Goal: Subscribe to service/newsletter

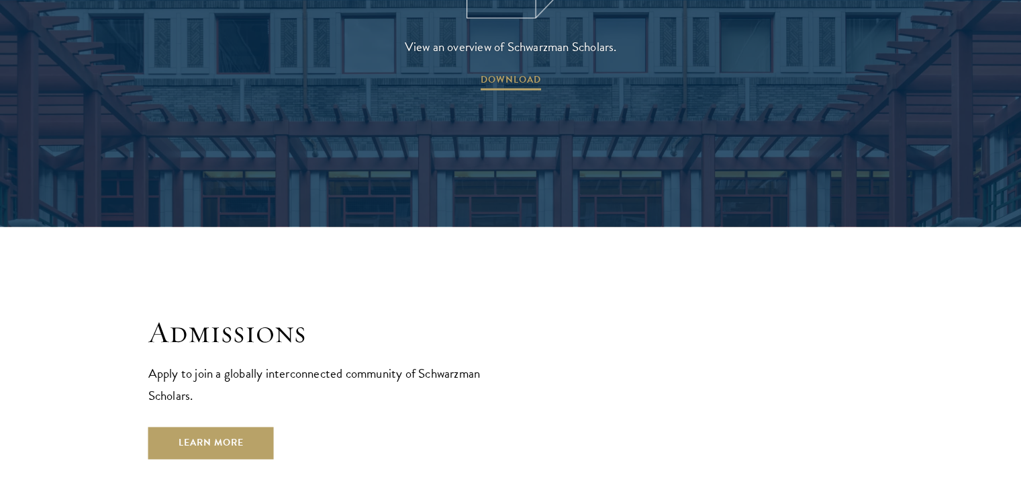
scroll to position [1948, 0]
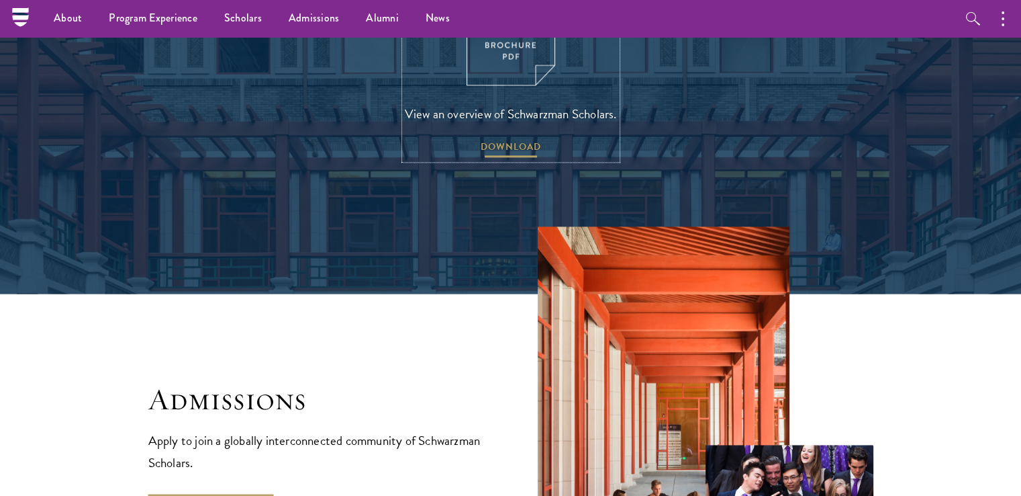
click at [518, 138] on span "DOWNLOAD" at bounding box center [511, 148] width 60 height 21
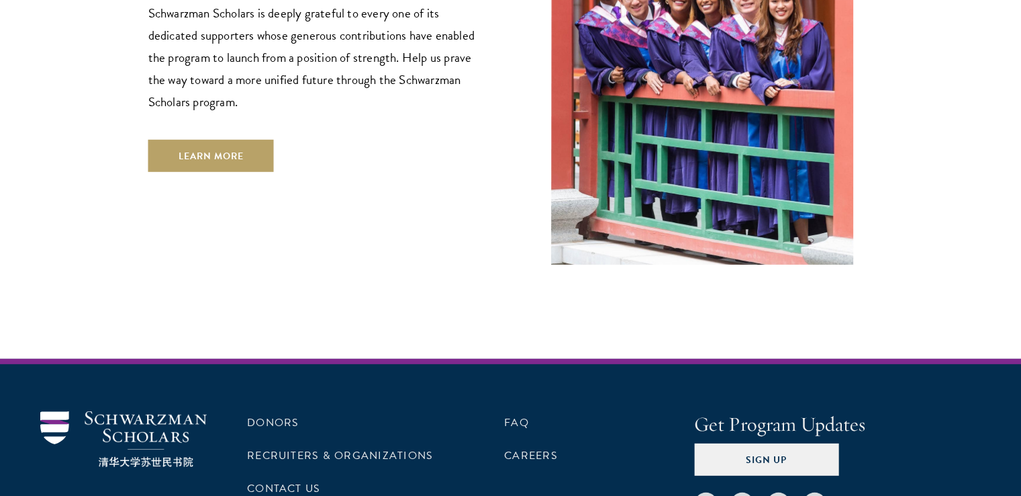
scroll to position [4028, 0]
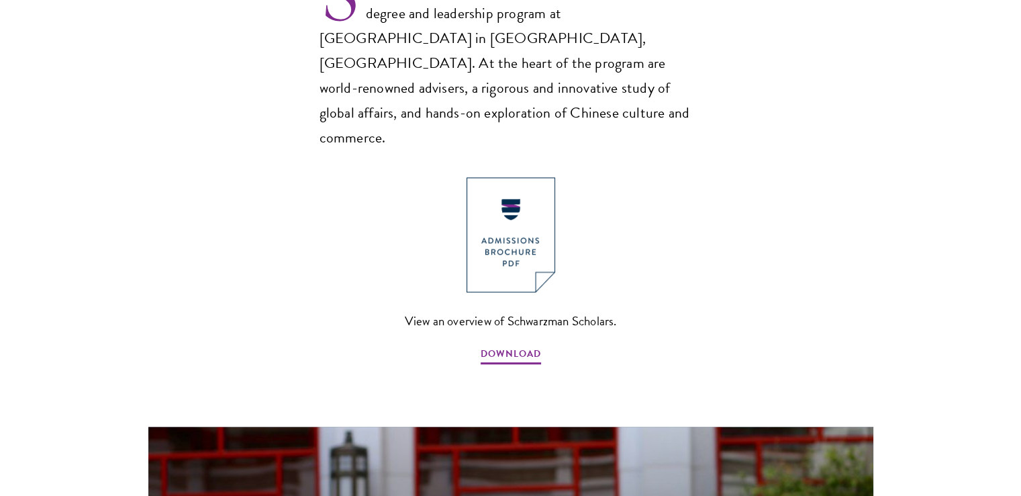
scroll to position [1007, 0]
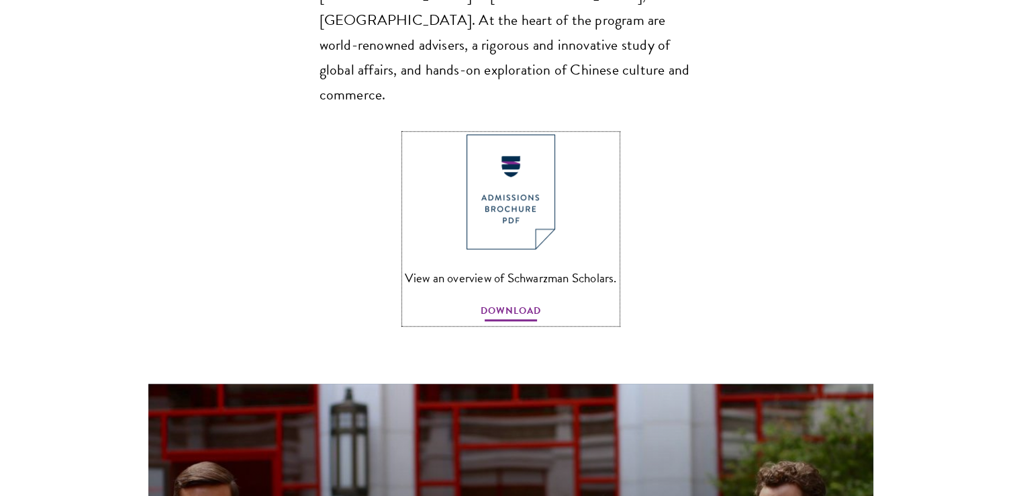
drag, startPoint x: 514, startPoint y: 259, endPoint x: 488, endPoint y: 264, distance: 26.6
click at [514, 302] on span "DOWNLOAD" at bounding box center [511, 312] width 60 height 21
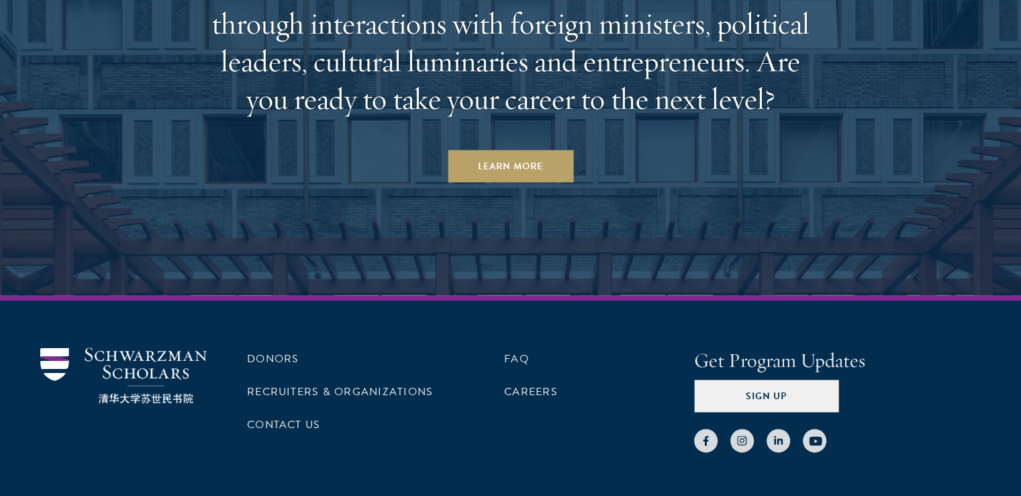
scroll to position [6959, 0]
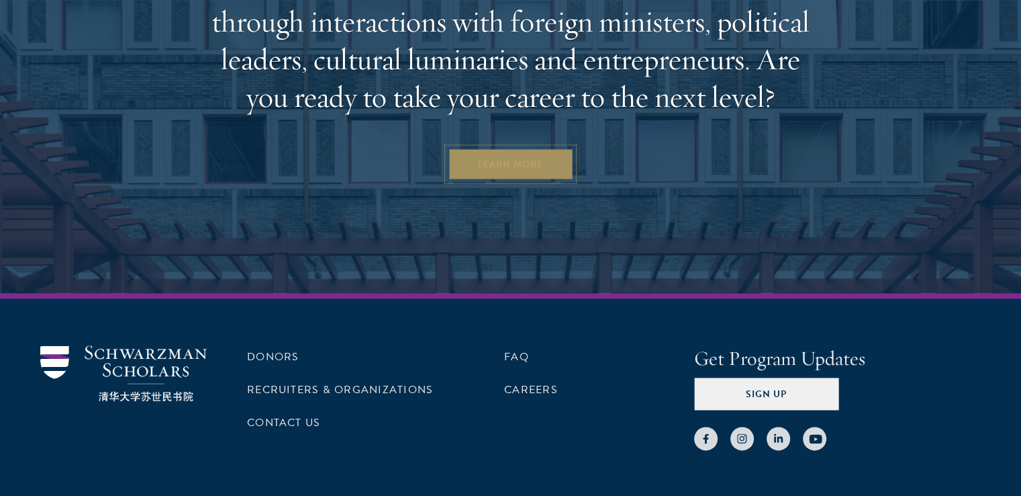
drag, startPoint x: 538, startPoint y: 93, endPoint x: 588, endPoint y: 73, distance: 54.0
click at [538, 148] on link "Learn More" at bounding box center [511, 164] width 126 height 32
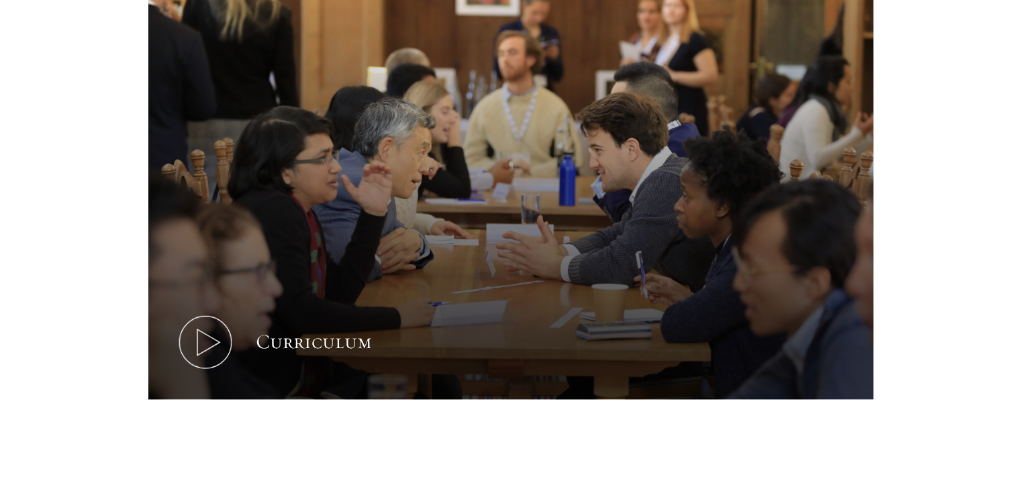
scroll to position [604, 0]
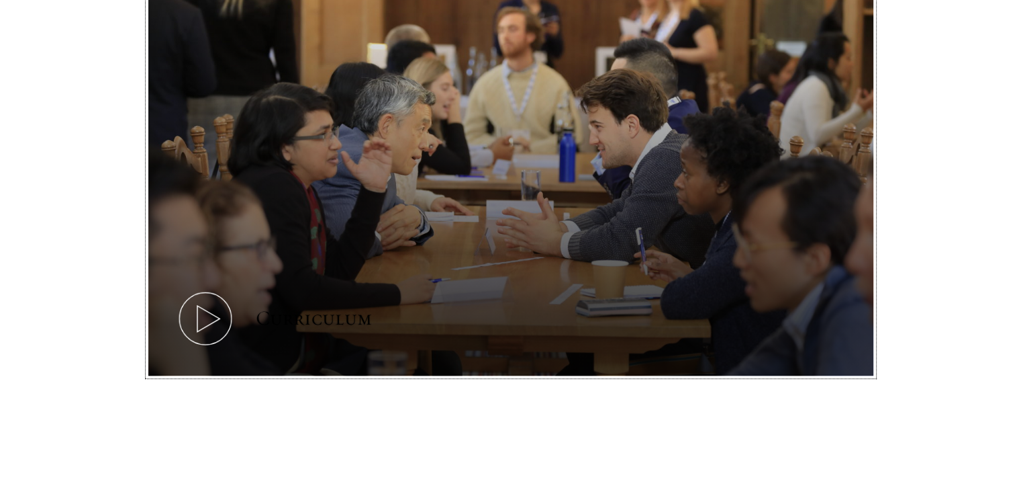
click at [222, 342] on icon at bounding box center [205, 318] width 60 height 60
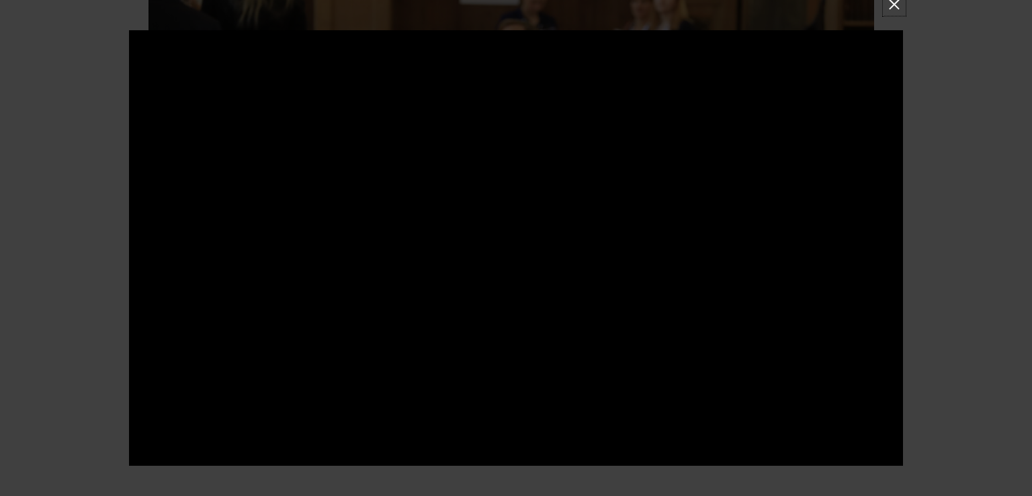
click at [893, 1] on button at bounding box center [893, 4] width 17 height 17
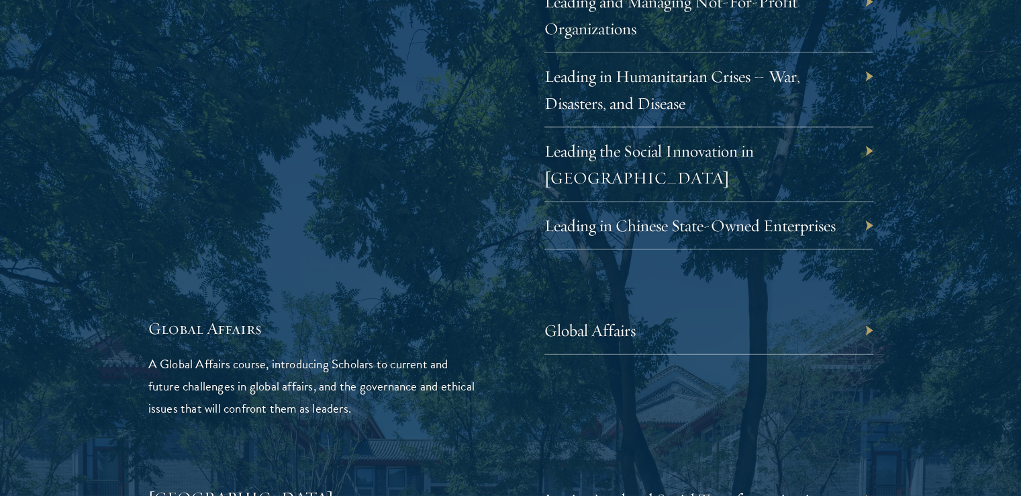
scroll to position [2955, 0]
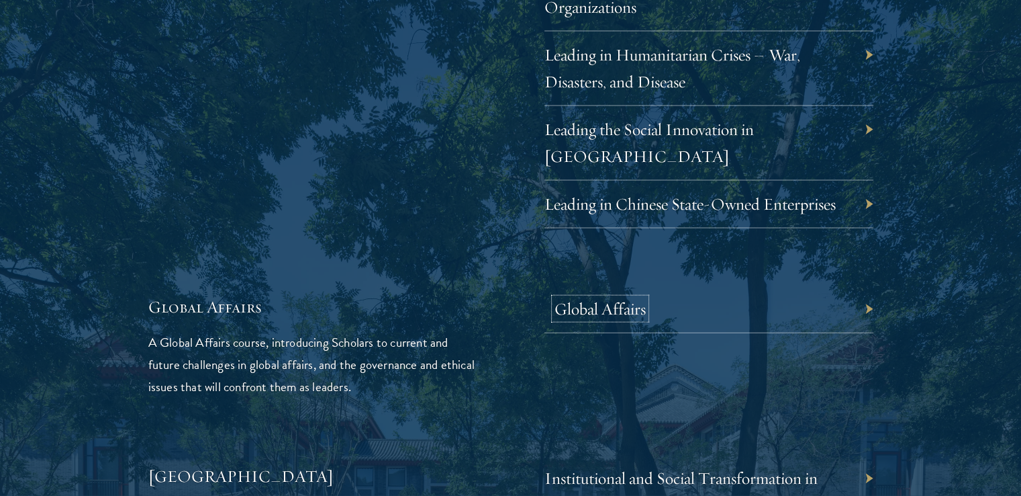
click at [610, 298] on link "Global Affairs" at bounding box center [600, 308] width 91 height 21
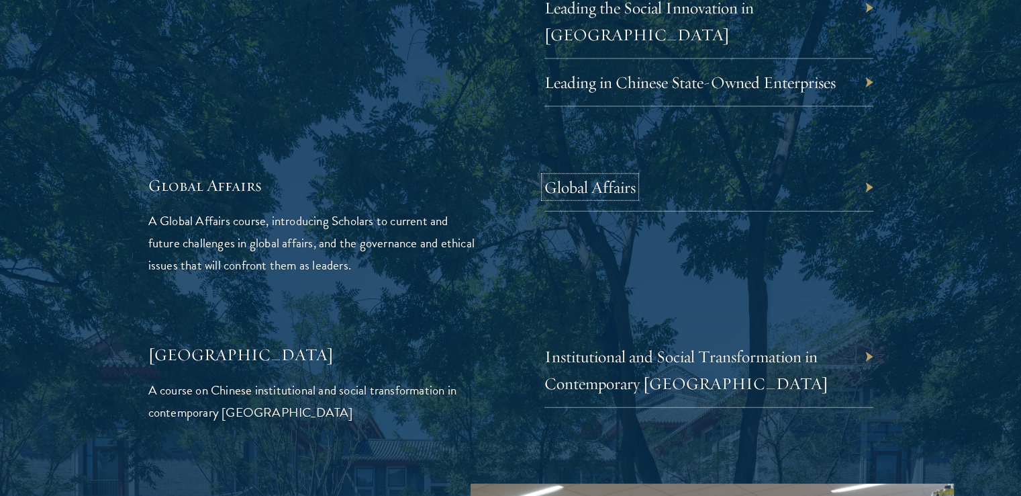
scroll to position [3089, 0]
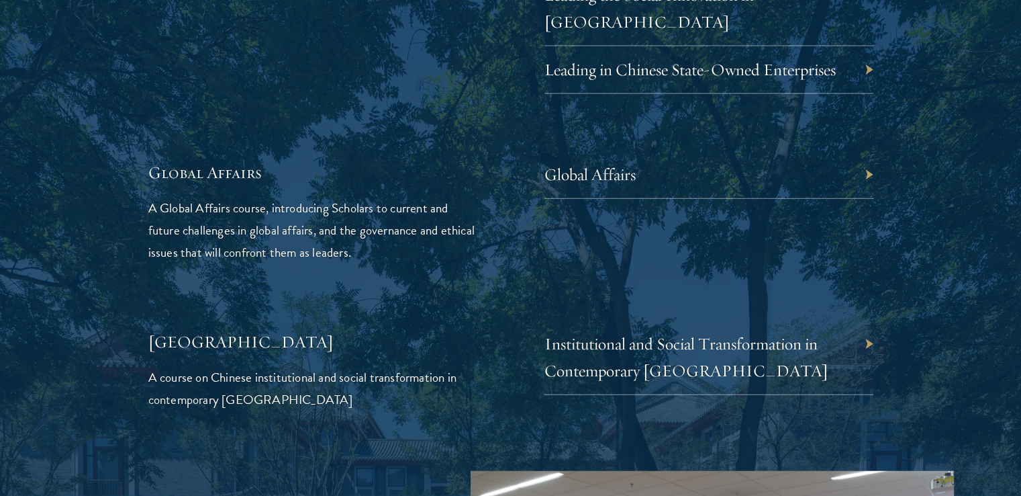
click at [408, 161] on h5 "Global Affairs" at bounding box center [312, 172] width 329 height 23
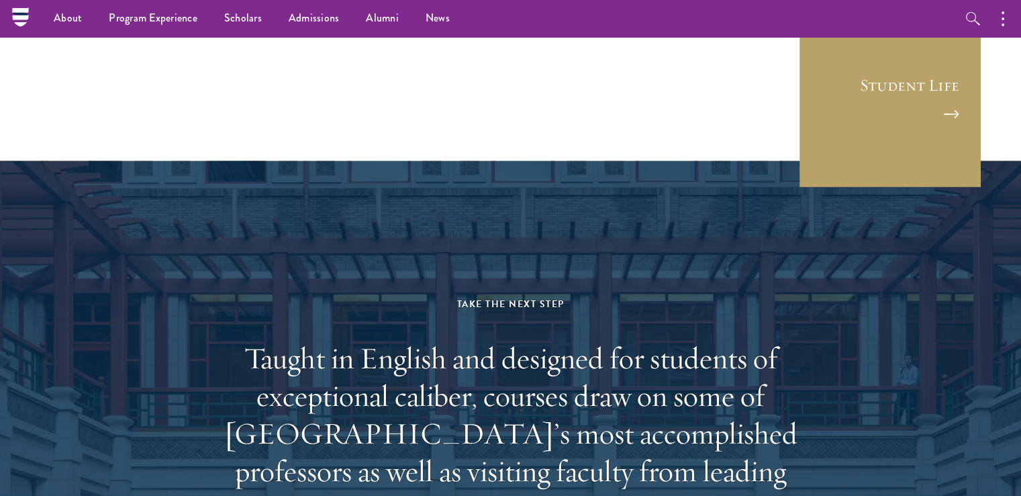
scroll to position [7790, 0]
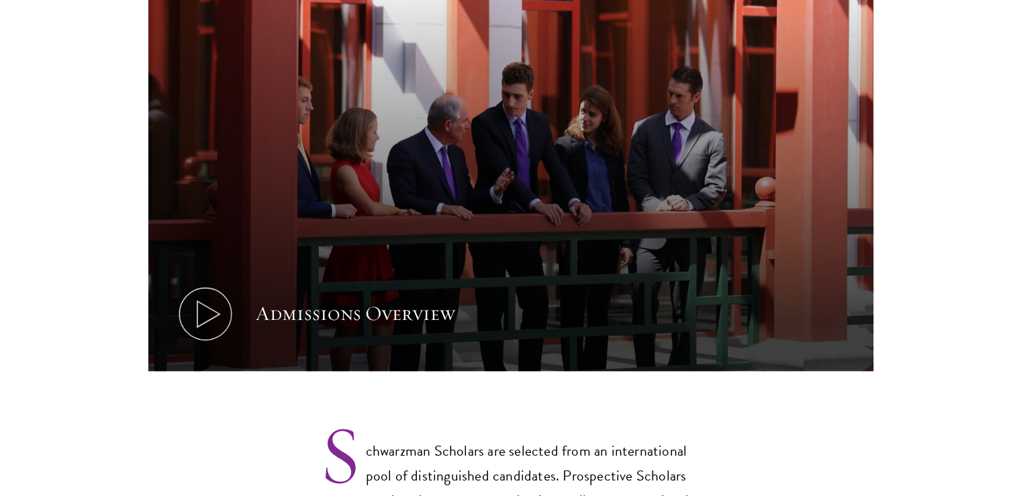
scroll to position [806, 0]
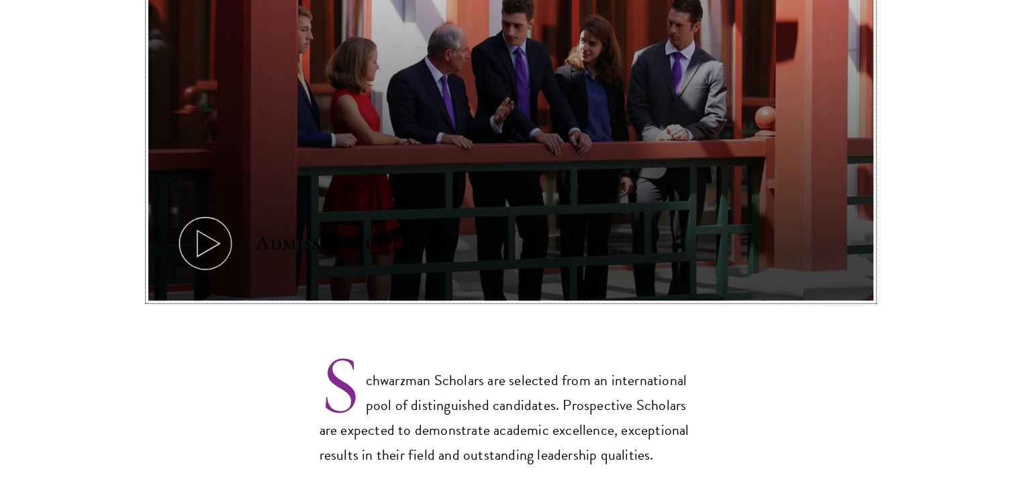
click at [191, 217] on icon at bounding box center [205, 243] width 60 height 60
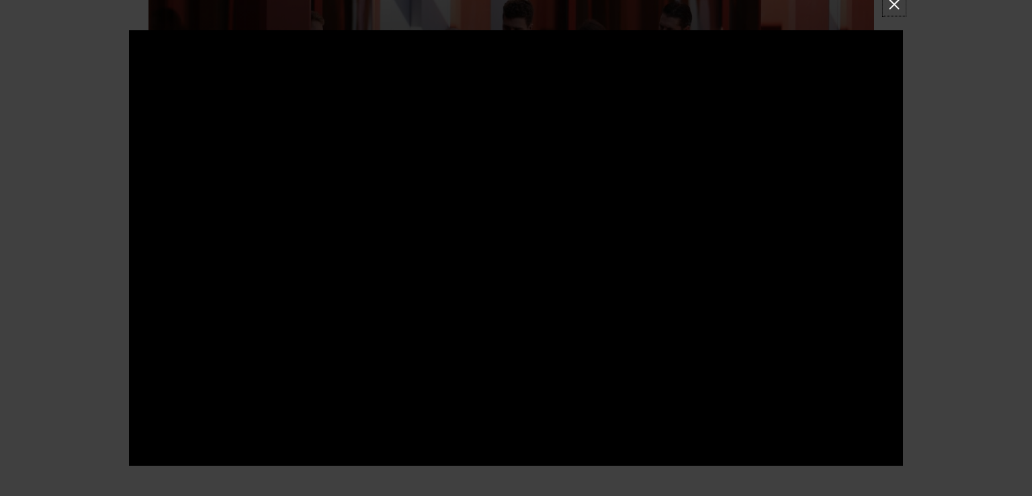
click at [895, 11] on button at bounding box center [893, 4] width 17 height 17
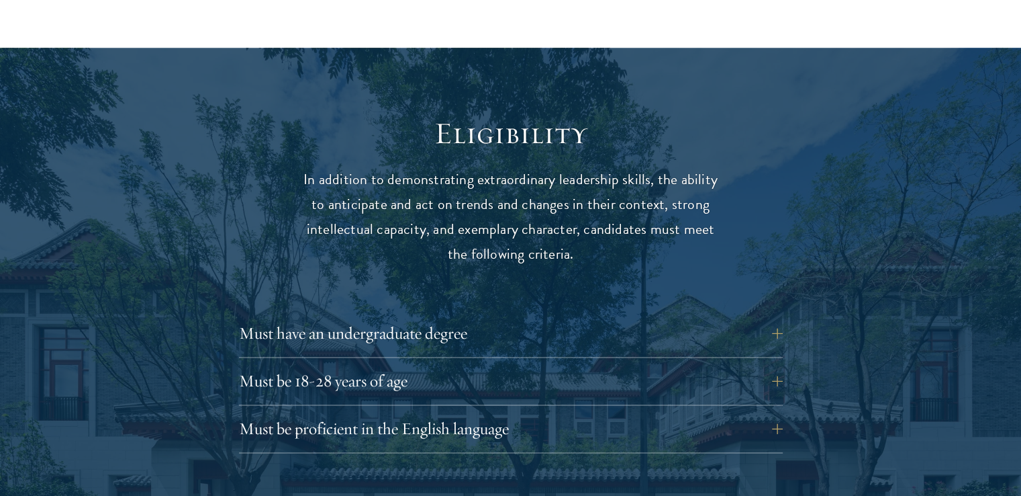
scroll to position [1746, 0]
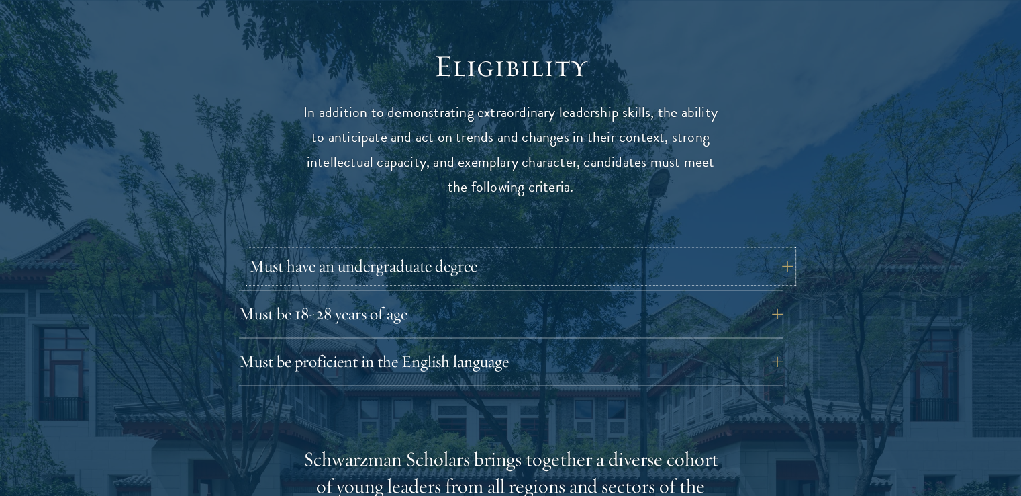
click at [676, 250] on button "Must have an undergraduate degree" at bounding box center [521, 266] width 544 height 32
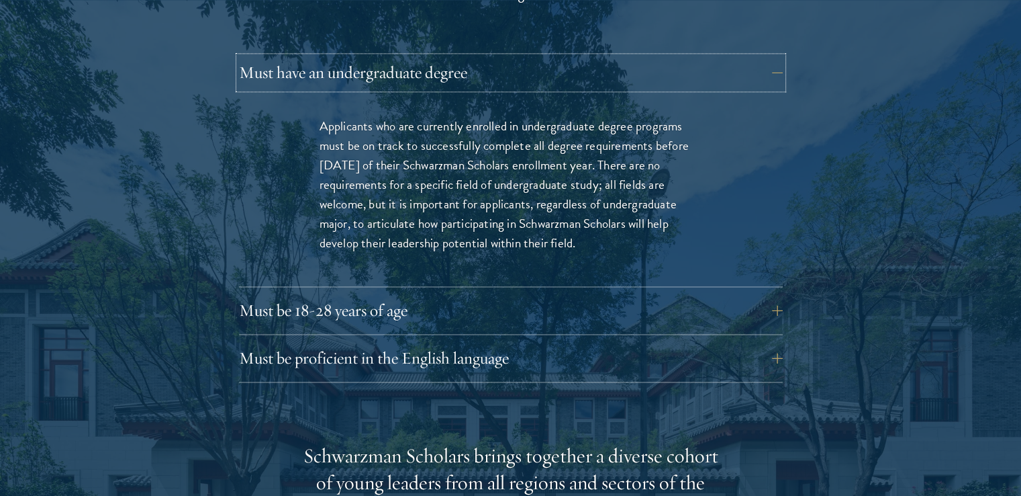
scroll to position [1948, 0]
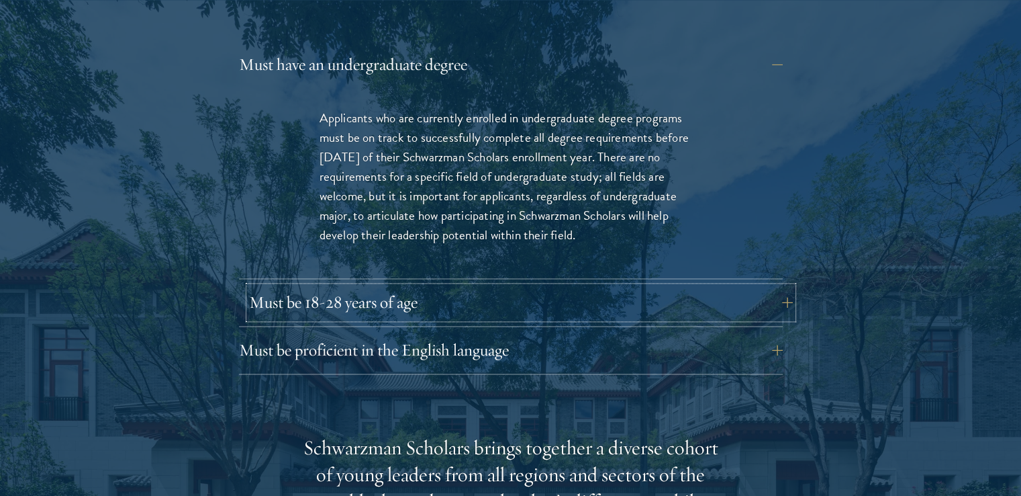
click at [432, 286] on button "Must be 18-28 years of age" at bounding box center [521, 302] width 544 height 32
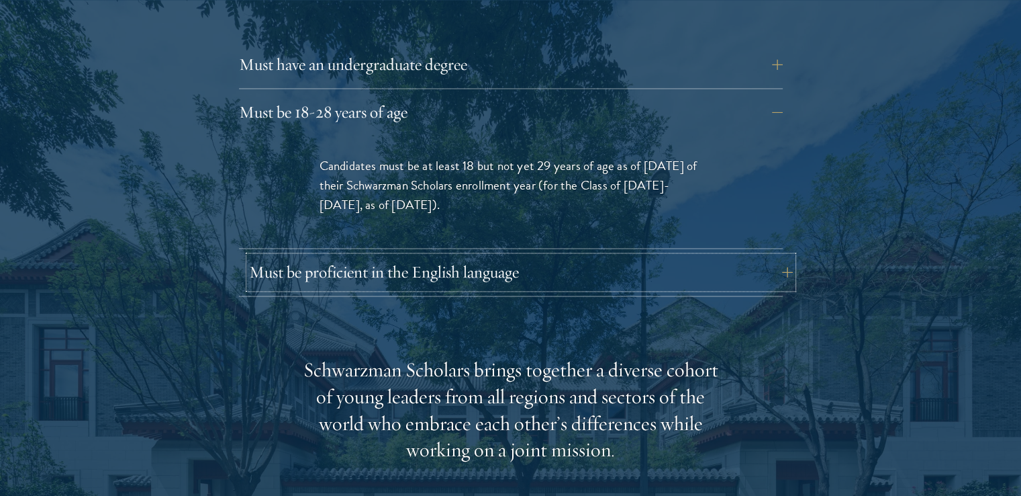
click at [442, 256] on button "Must be proficient in the English language" at bounding box center [521, 272] width 544 height 32
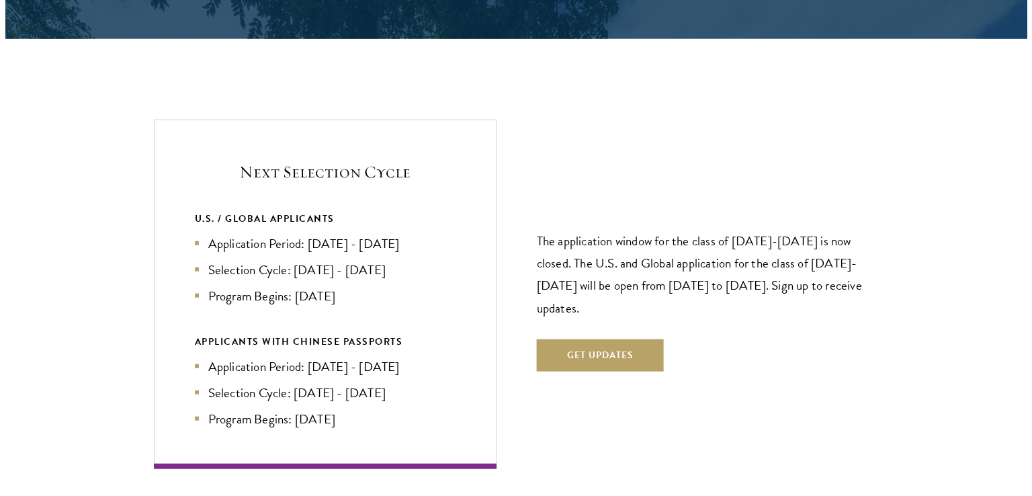
scroll to position [3156, 0]
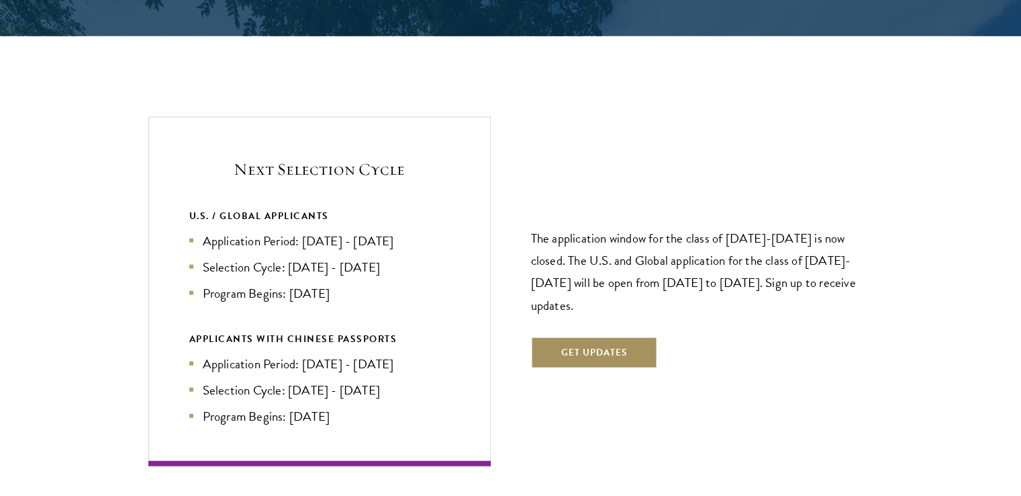
click at [606, 336] on button "Get Updates" at bounding box center [594, 352] width 127 height 32
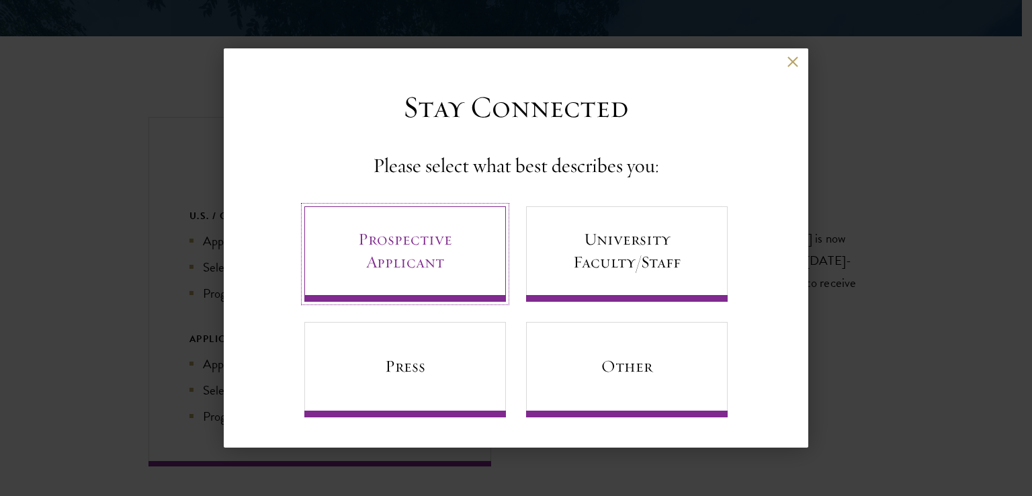
click at [457, 269] on link "Prospective Applicant" at bounding box center [404, 253] width 201 height 95
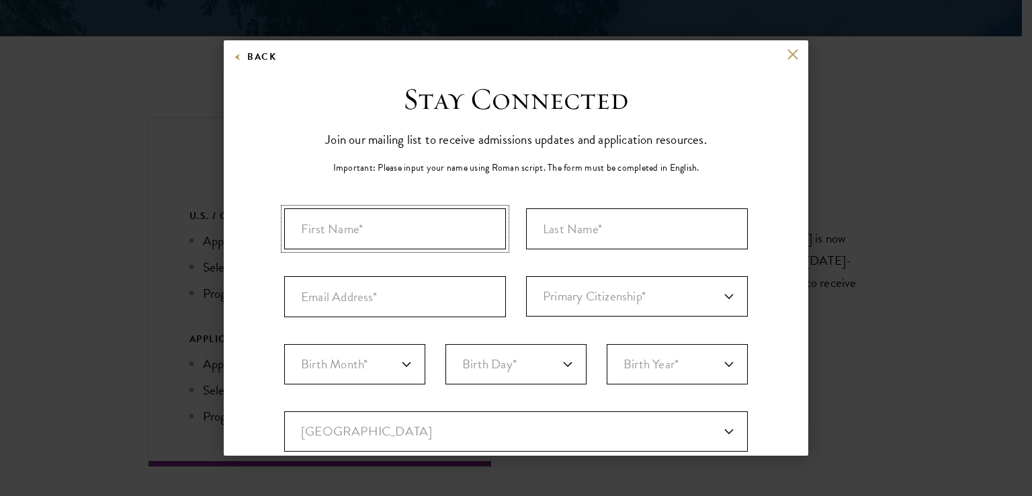
click at [411, 232] on input "First Name*" at bounding box center [395, 228] width 222 height 41
type input "Nattanicha"
drag, startPoint x: 592, startPoint y: 234, endPoint x: 597, endPoint y: 229, distance: 7.6
click at [596, 230] on input "Last Name (Family Name)*" at bounding box center [637, 228] width 222 height 41
type input "i"
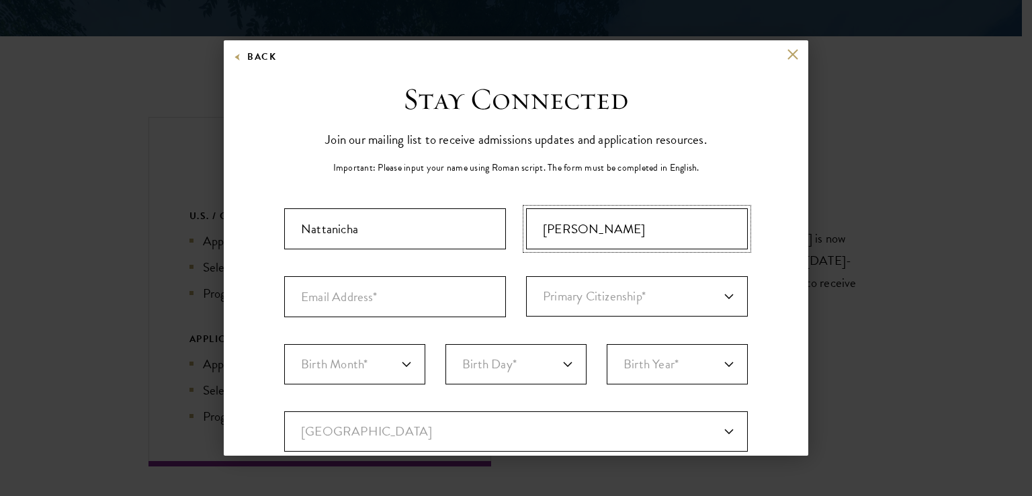
type input "Lin"
drag, startPoint x: 469, startPoint y: 287, endPoint x: 456, endPoint y: 283, distance: 13.4
click at [461, 283] on input "Email Address*" at bounding box center [395, 296] width 222 height 41
type input "mint.lntch@gmail.com"
click at [655, 316] on div "Important: The form must be completed in English. Nattanicha Lin mint.lntch@gma…" at bounding box center [515, 469] width 463 height 522
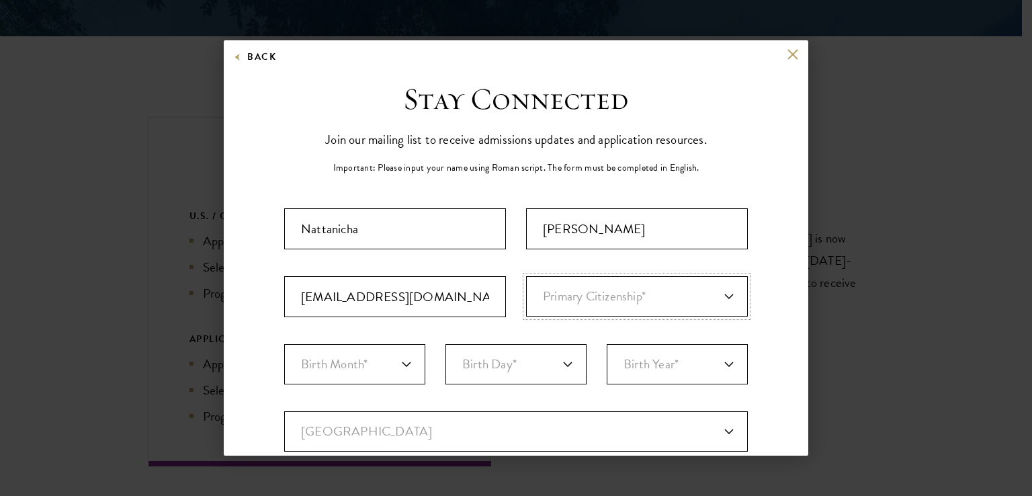
click at [653, 312] on select "Primary Citizenship* Afghanistan Aland Islands Albania Algeria Andorra Angola A…" at bounding box center [637, 296] width 222 height 40
select select "TH"
click at [526, 276] on select "Primary Citizenship* Afghanistan Aland Islands Albania Algeria Andorra Angola A…" at bounding box center [637, 296] width 222 height 40
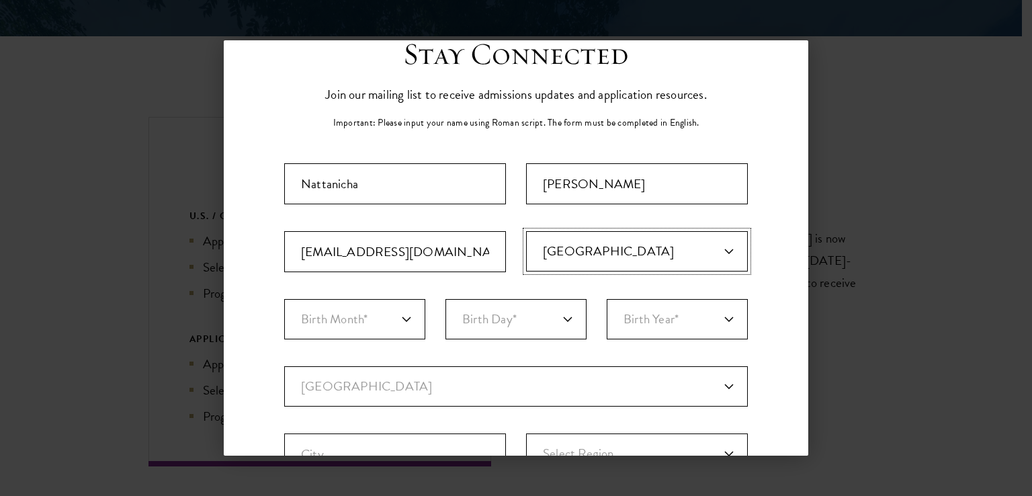
scroll to position [67, 0]
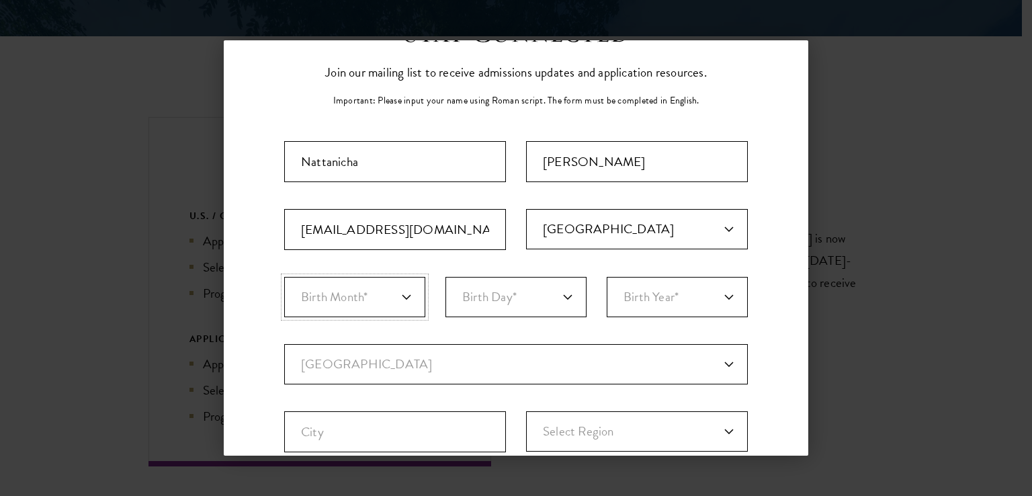
click at [385, 312] on select "Birth Month* January February March April May June July August September Octobe…" at bounding box center [354, 297] width 141 height 40
click at [360, 299] on select "Birth Month* January February March April May June July August September Octobe…" at bounding box center [354, 297] width 141 height 40
select select "06"
click at [284, 277] on select "Birth Month* January February March April May June July August September Octobe…" at bounding box center [354, 297] width 141 height 40
click at [496, 289] on select "Birth Day* 1 2 3 4 5 6 7 8 9 10 11 12 13 14 15 16 17 18 19 20 21 22 23 24 25 26…" at bounding box center [515, 297] width 141 height 40
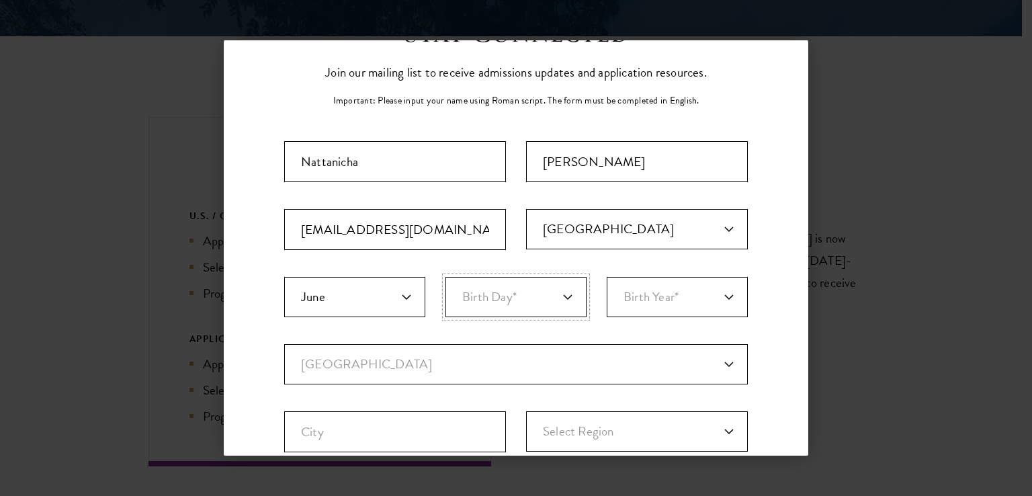
select select "27"
click at [445, 277] on select "Birth Day* 1 2 3 4 5 6 7 8 9 10 11 12 13 14 15 16 17 18 19 20 21 22 23 24 25 26…" at bounding box center [515, 297] width 141 height 40
click at [637, 298] on select "Birth Year* 2025 2024 2023 2022 2021 2020 2019 2018 2017 2016 2015 2014 2013 20…" at bounding box center [676, 297] width 141 height 40
select select "1999"
click at [606, 277] on select "Birth Year* 2025 2024 2023 2022 2021 2020 2019 2018 2017 2016 2015 2014 2013 20…" at bounding box center [676, 297] width 141 height 40
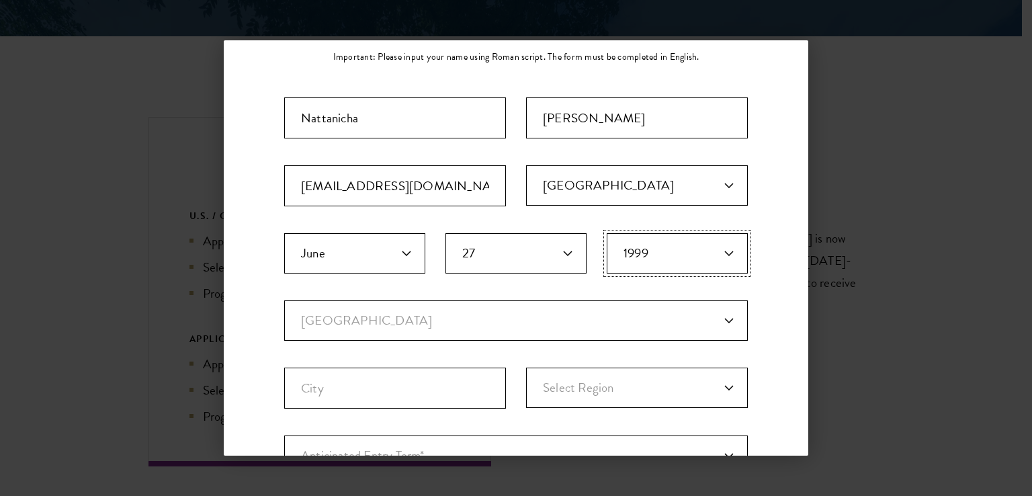
scroll to position [134, 0]
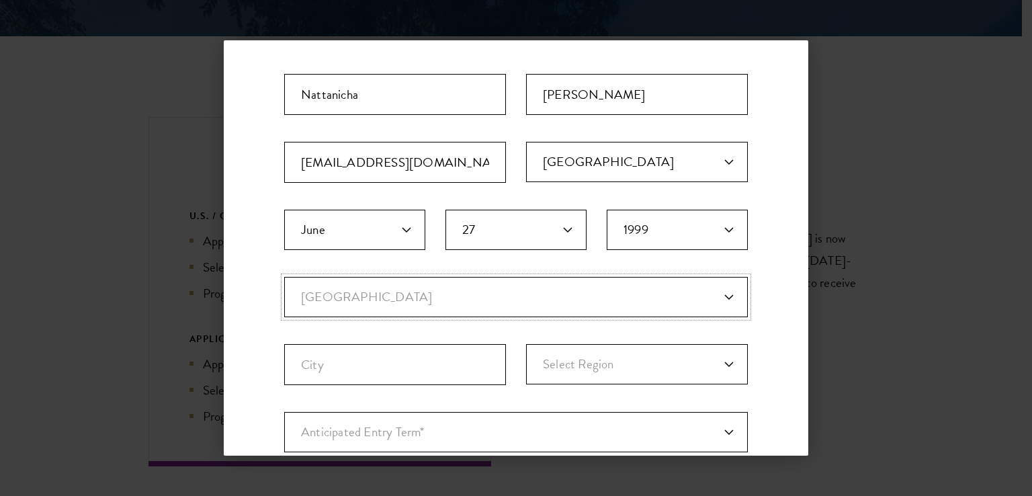
click at [456, 303] on select "Current Country Afghanistan Aland Islands Albania Algeria Andorra Angola Anguil…" at bounding box center [515, 297] width 463 height 40
select select "TH"
click at [284, 277] on select "Current Country Afghanistan Aland Islands Albania Algeria Andorra Angola Anguil…" at bounding box center [515, 297] width 463 height 40
select select
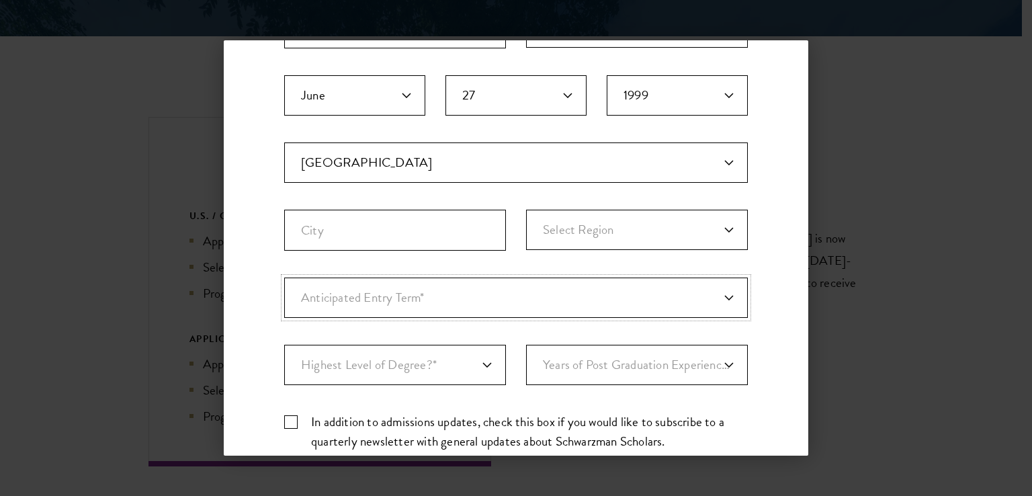
click at [527, 293] on select "Anticipated Entry Term* August 2026 (Application opens April 2025) Just Explori…" at bounding box center [515, 297] width 463 height 40
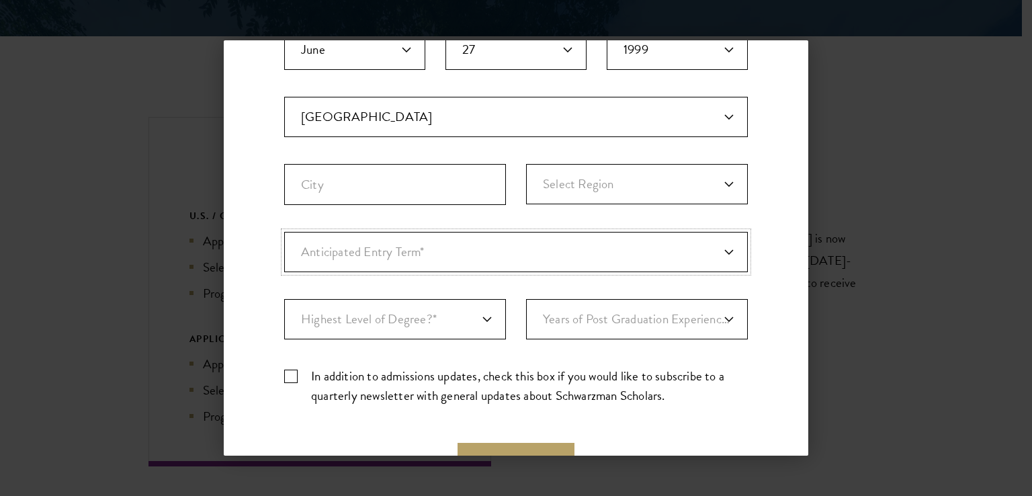
scroll to position [336, 0]
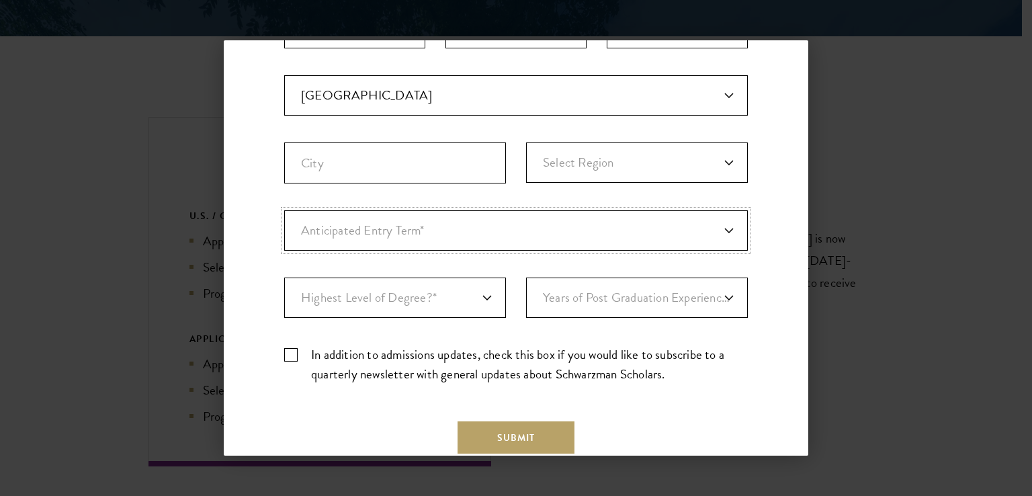
click at [514, 236] on select "Anticipated Entry Term* August 2026 (Application opens April 2025) Just Explori…" at bounding box center [515, 230] width 463 height 40
select select "a6790467-ebe7-4045-a56a-66c1cae98076"
click at [284, 210] on select "Anticipated Entry Term* August 2026 (Application opens April 2025) Just Explori…" at bounding box center [515, 230] width 463 height 40
click at [465, 306] on select "Highest Level of Degree?* PHD Bachelor's Master's Current Undergraduate Student" at bounding box center [395, 297] width 222 height 40
select select "baef124f-e103-44b1-8ca6-5d0669438e44"
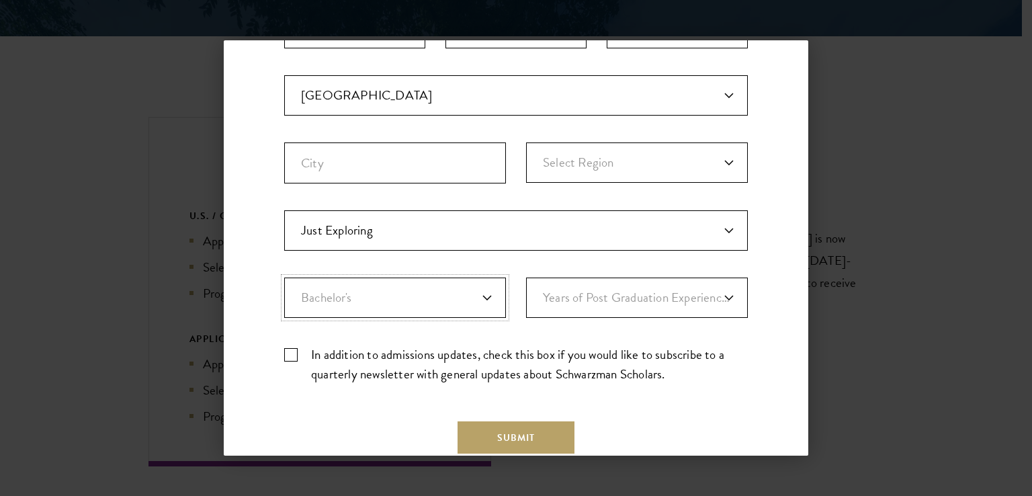
click at [284, 277] on select "Highest Level of Degree?* PHD Bachelor's Master's Current Undergraduate Student" at bounding box center [395, 297] width 222 height 40
click at [296, 352] on label "In addition to admissions updates, check this box if you would like to subscrib…" at bounding box center [515, 364] width 463 height 39
click at [296, 352] on input "In addition to admissions updates, check this box if you would like to subscrib…" at bounding box center [515, 349] width 463 height 9
checkbox input "true"
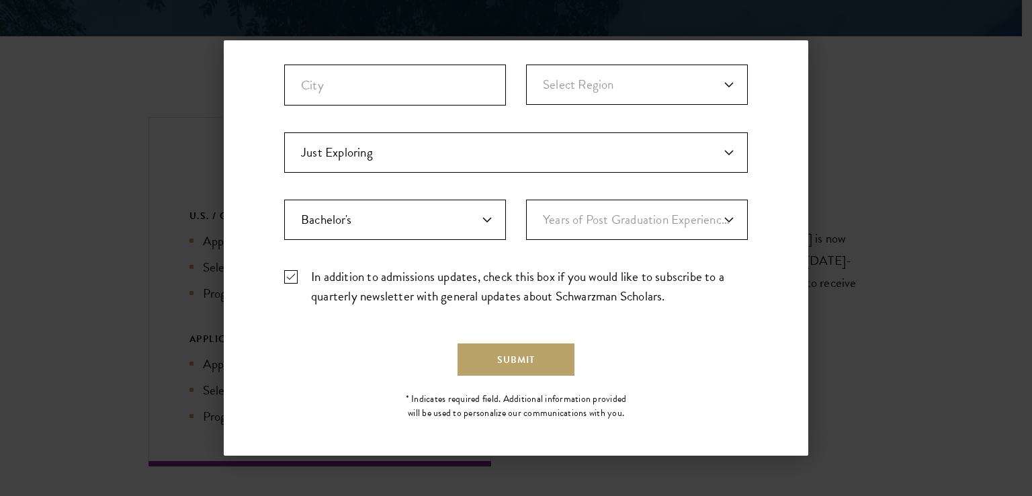
scroll to position [416, 0]
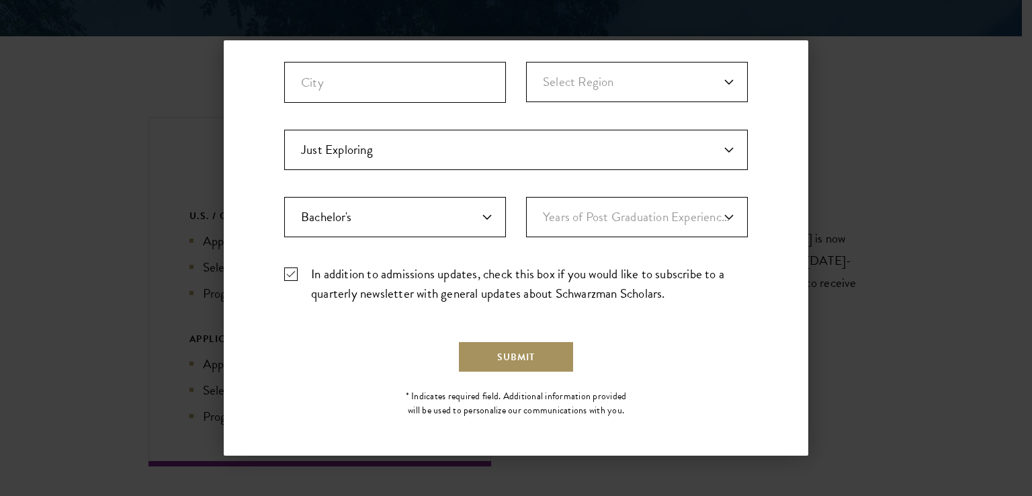
click at [515, 354] on button "Submit" at bounding box center [515, 356] width 117 height 32
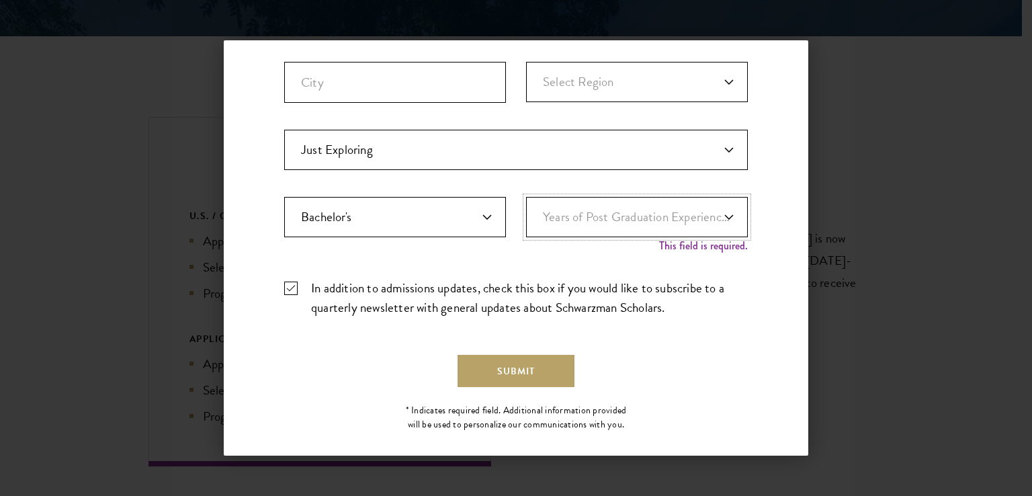
click at [666, 214] on select "Years of Post Graduation Experience?* 1 2 3 4 5 6 7 8 9 10" at bounding box center [637, 217] width 222 height 40
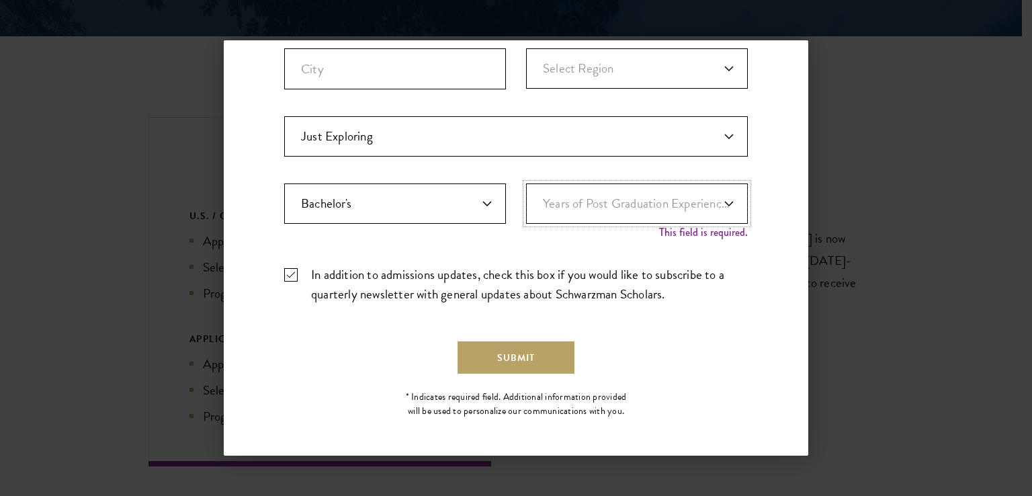
click at [700, 209] on select "Years of Post Graduation Experience?* 1 2 3 4 5 6 7 8 9 10" at bounding box center [637, 203] width 222 height 40
select select "4"
click at [526, 195] on select "Years of Post Graduation Experience?* 1 2 3 4 5 6 7 8 9 10" at bounding box center [637, 203] width 222 height 40
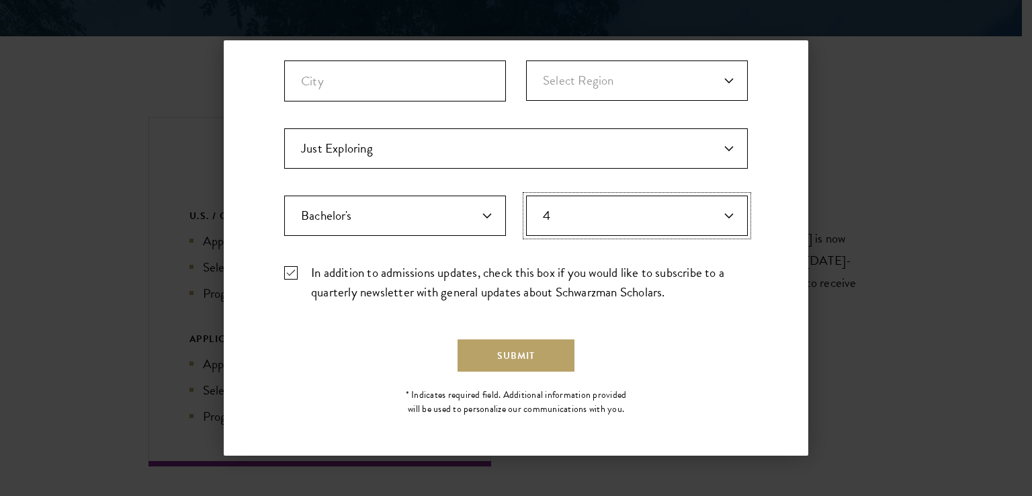
scroll to position [416, 0]
click at [532, 355] on button "Submit" at bounding box center [515, 356] width 117 height 32
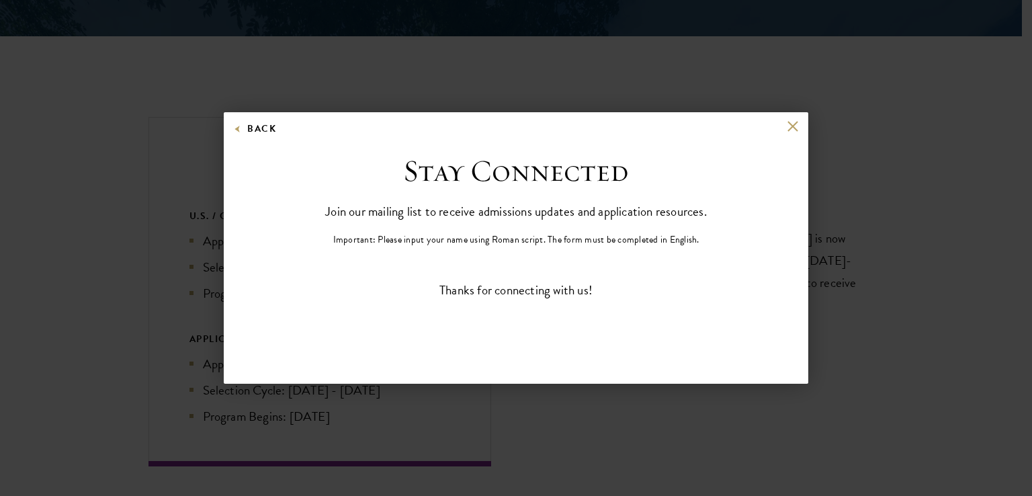
scroll to position [0, 0]
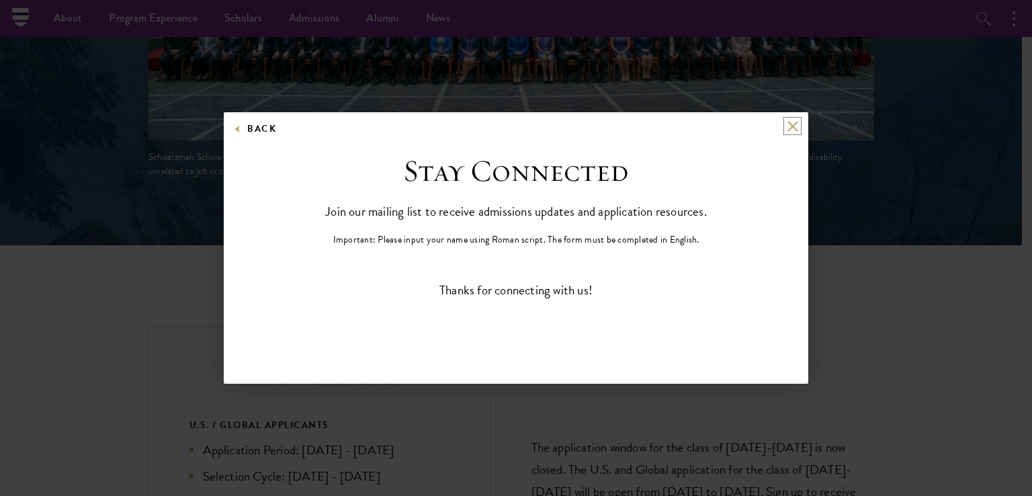
click at [789, 125] on button at bounding box center [791, 125] width 11 height 11
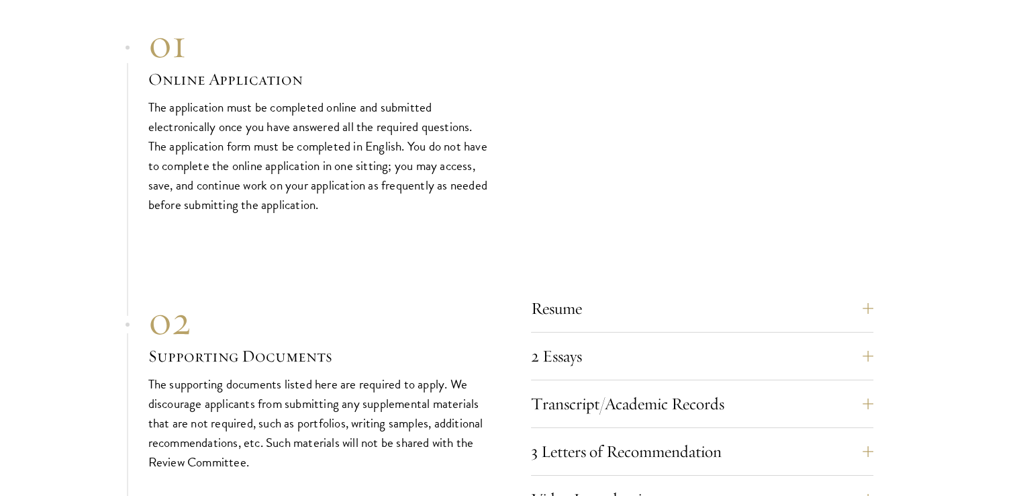
scroll to position [4442, 0]
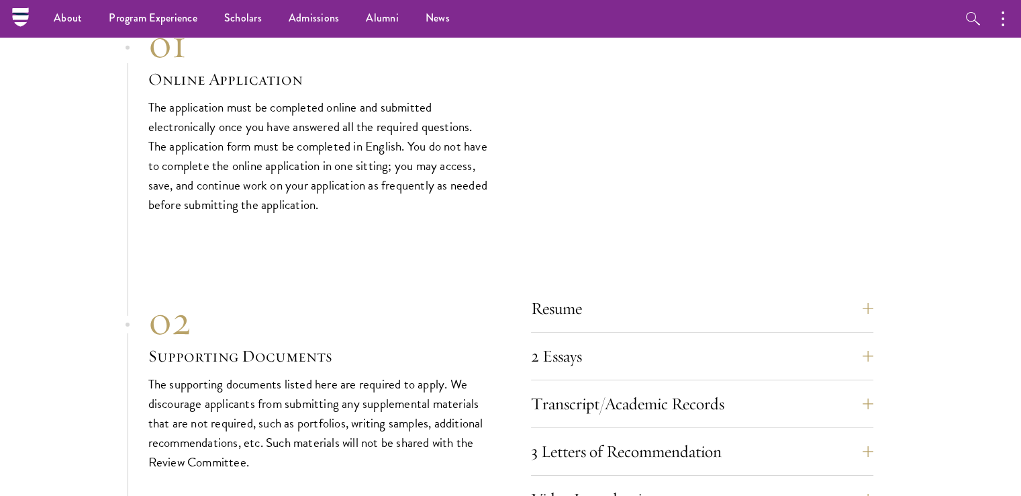
click at [279, 124] on p "The application must be completed online and submitted electronically once you …" at bounding box center [319, 155] width 342 height 117
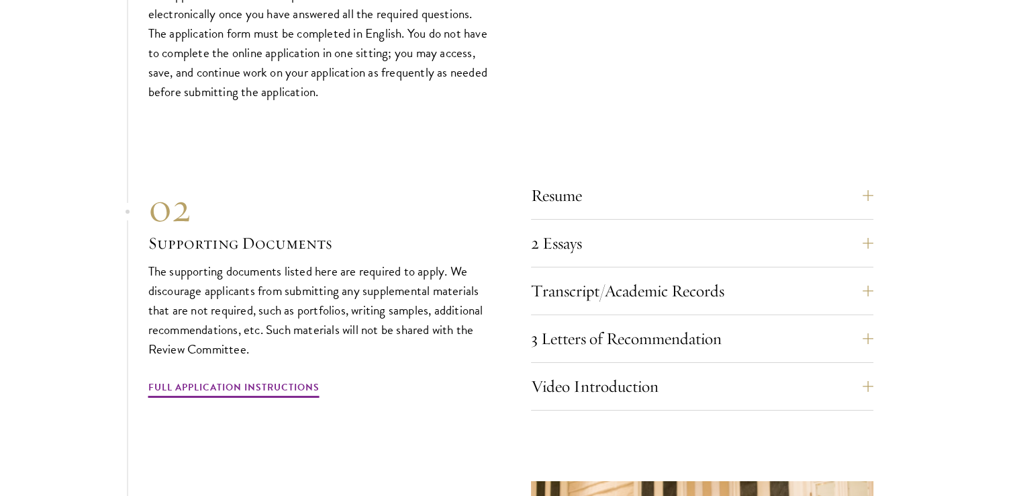
scroll to position [4510, 0]
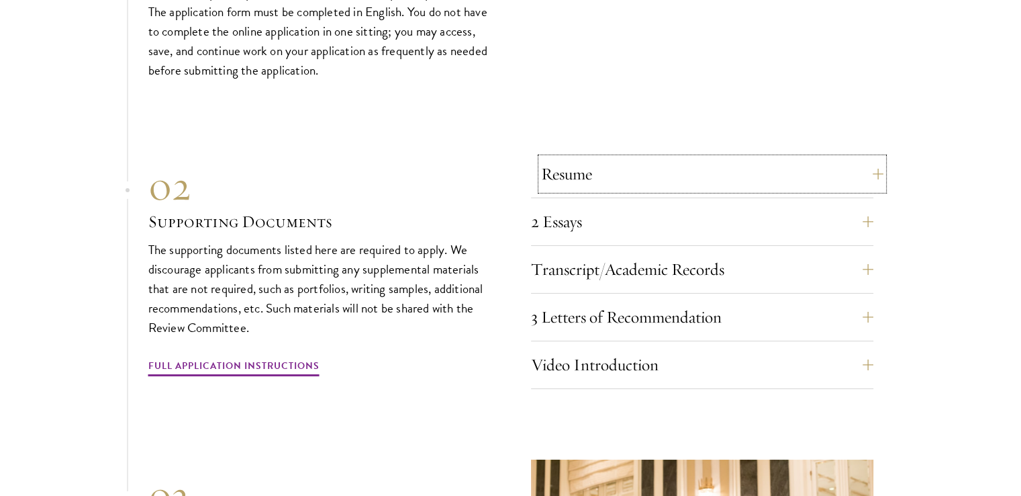
click at [860, 158] on button "Resume" at bounding box center [712, 174] width 342 height 32
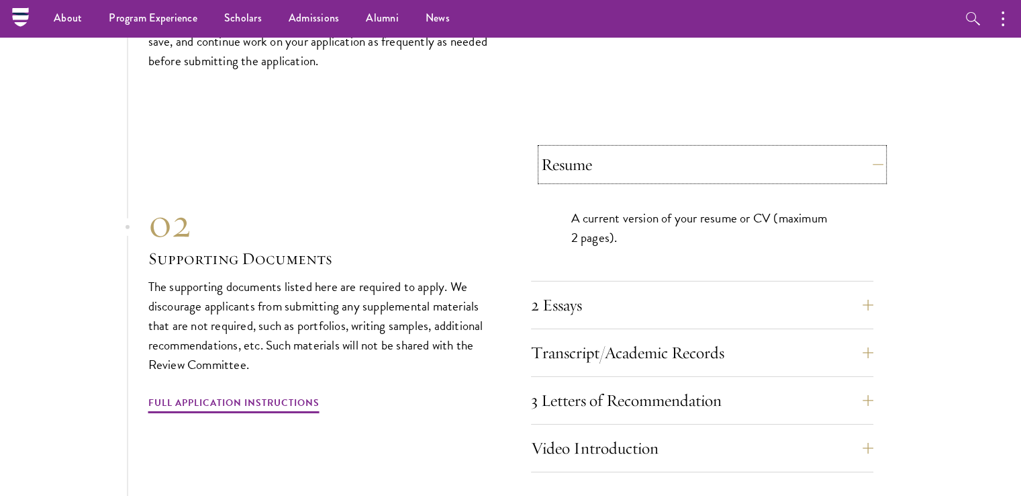
scroll to position [4150, 0]
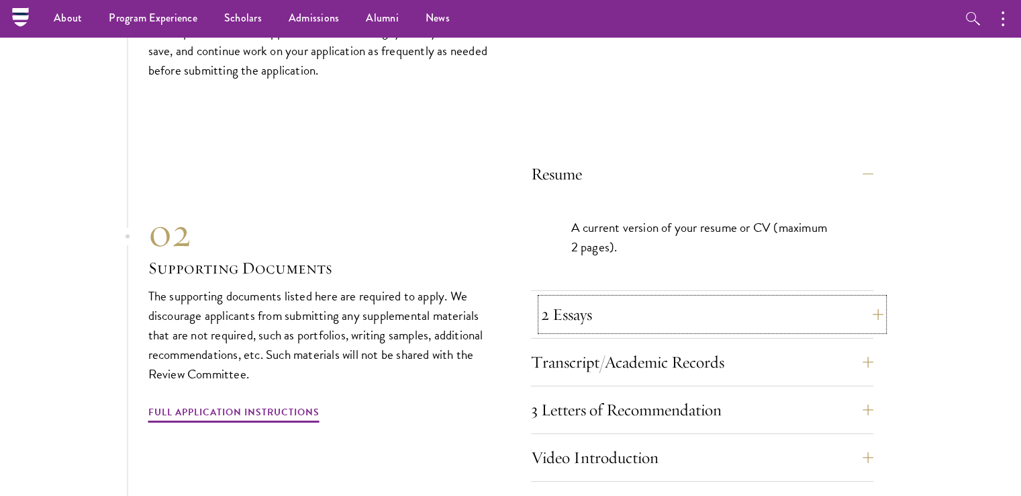
click at [870, 298] on button "2 Essays" at bounding box center [712, 314] width 342 height 32
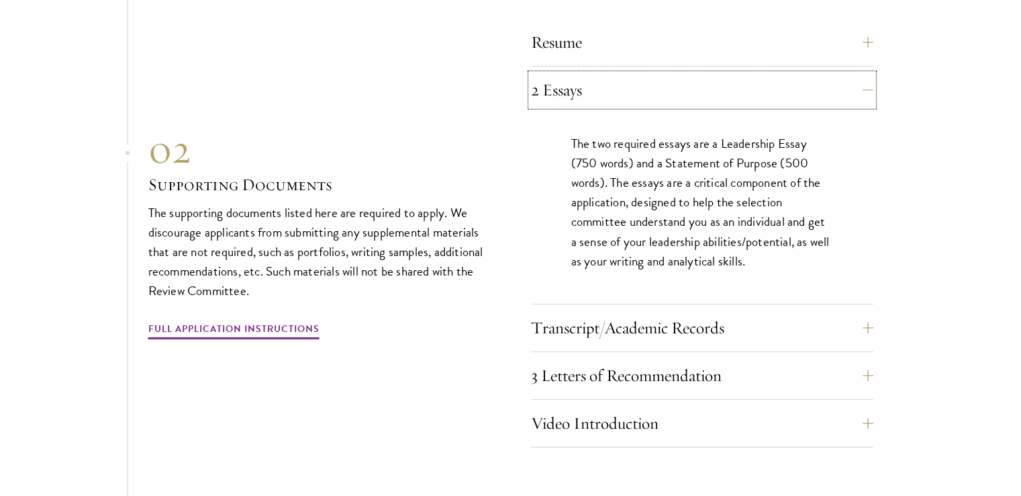
scroll to position [4285, 0]
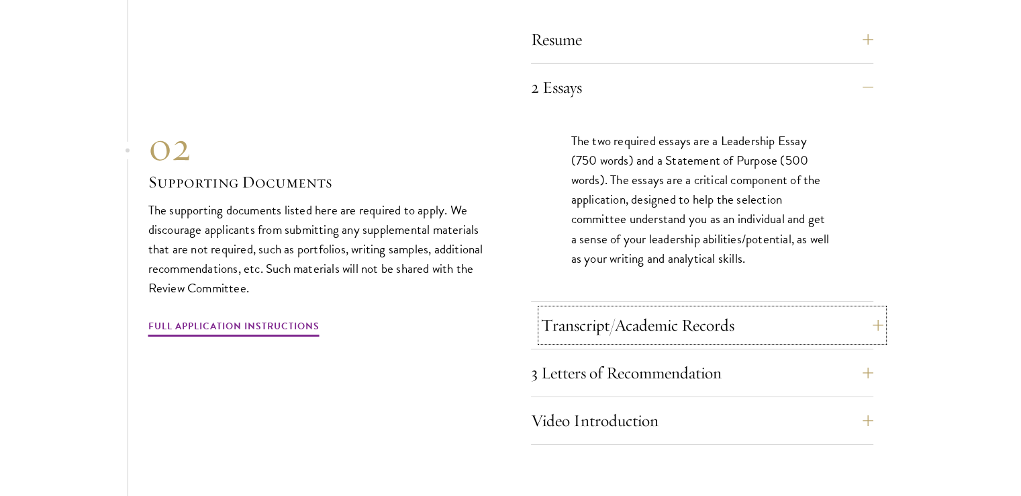
click at [814, 309] on button "Transcript/Academic Records" at bounding box center [712, 325] width 342 height 32
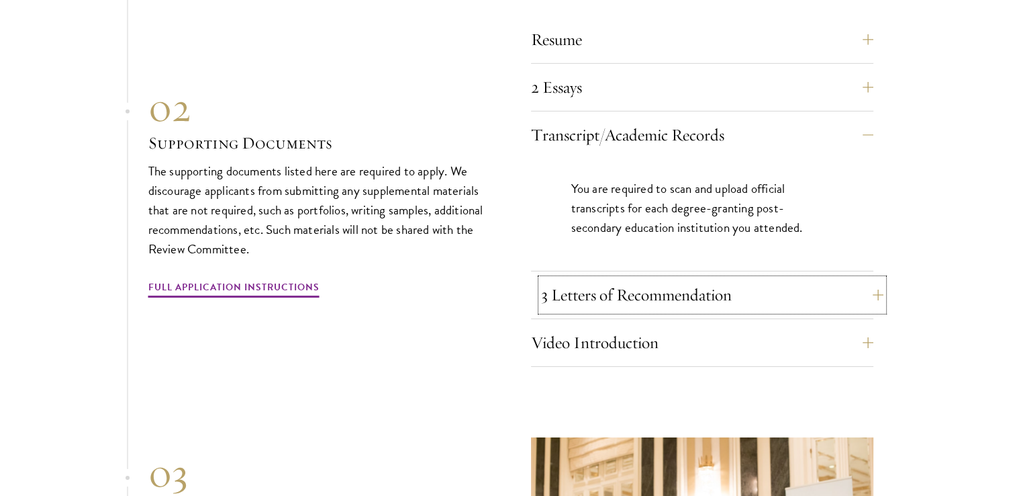
click at [784, 279] on button "3 Letters of Recommendation" at bounding box center [712, 295] width 342 height 32
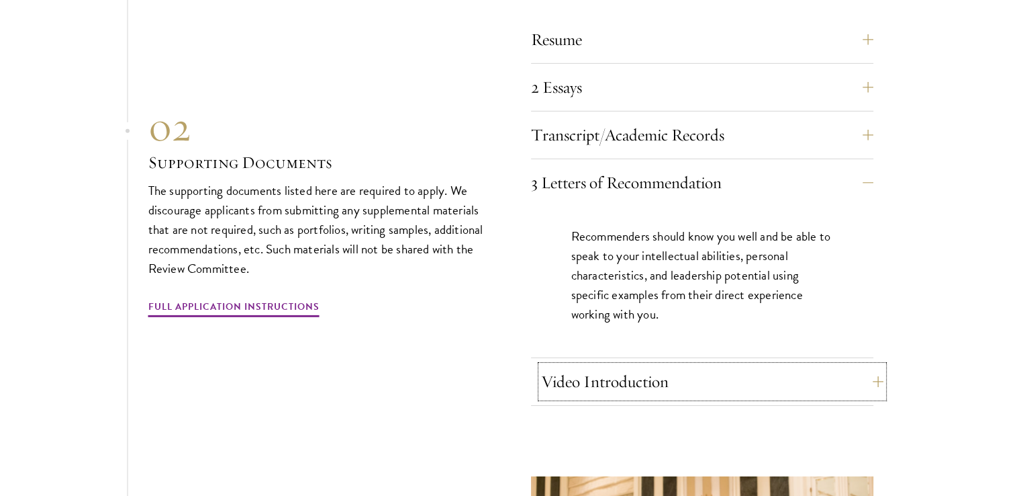
click at [612, 365] on button "Video Introduction" at bounding box center [712, 381] width 342 height 32
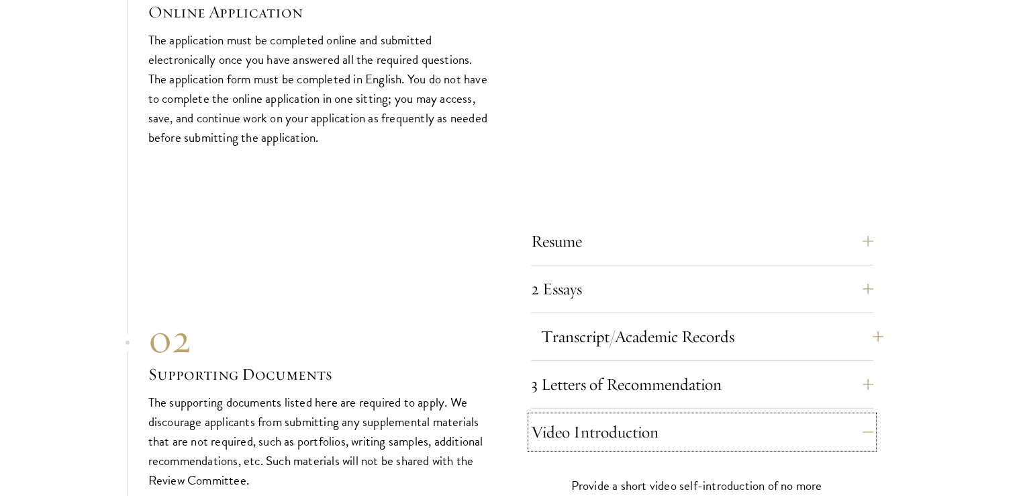
scroll to position [4150, 0]
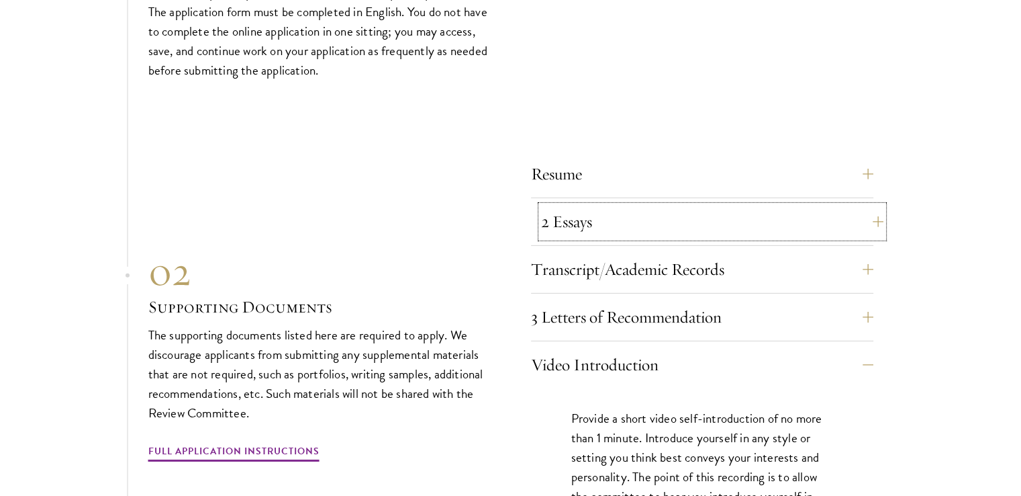
click at [575, 205] on button "2 Essays" at bounding box center [712, 221] width 342 height 32
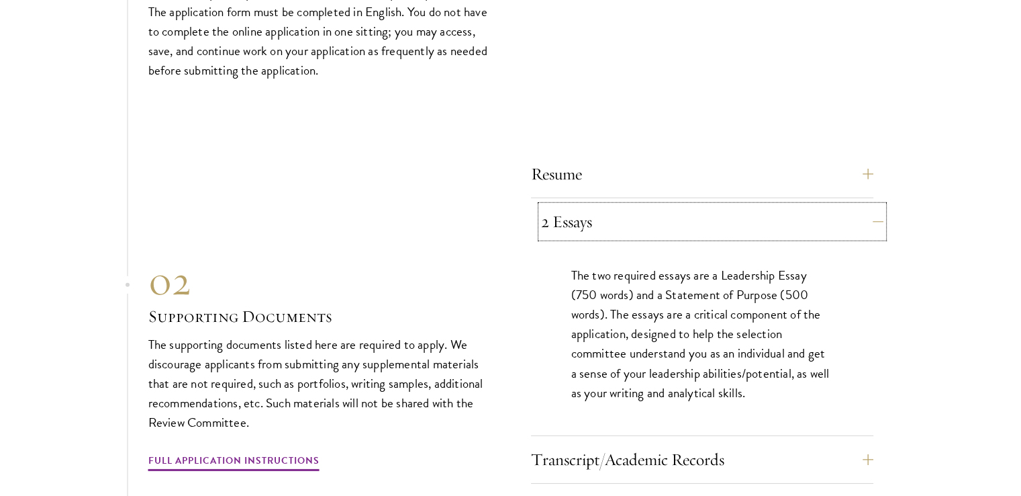
click at [569, 205] on button "2 Essays" at bounding box center [712, 221] width 342 height 32
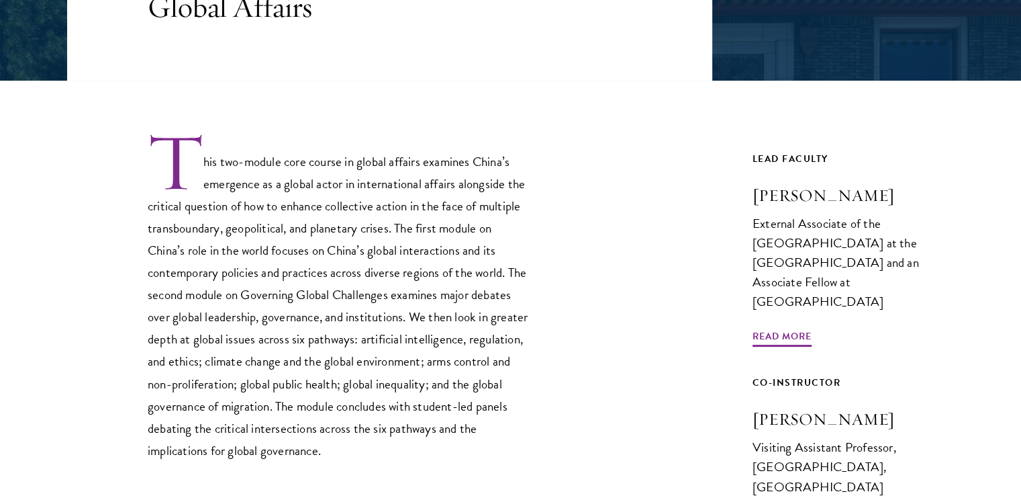
scroll to position [403, 0]
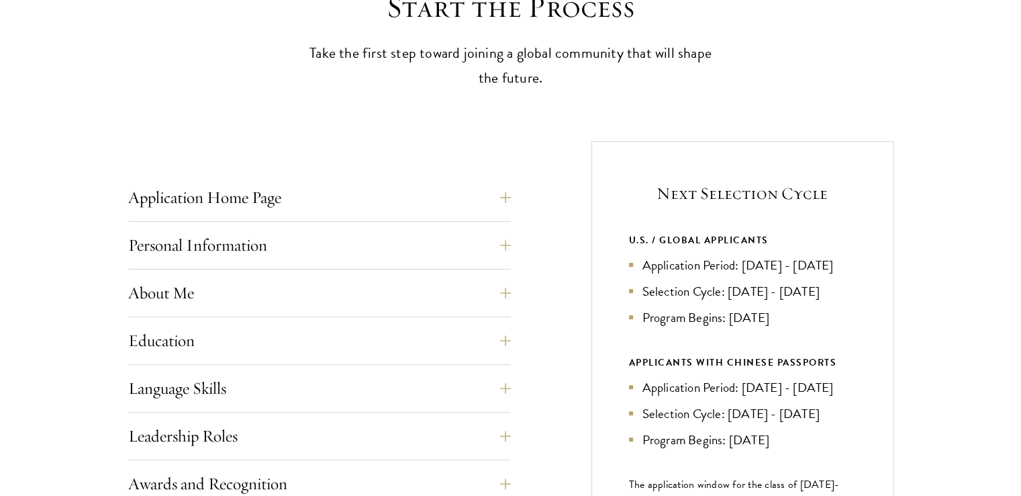
scroll to position [403, 0]
click at [509, 197] on button "Application Home Page" at bounding box center [329, 197] width 383 height 32
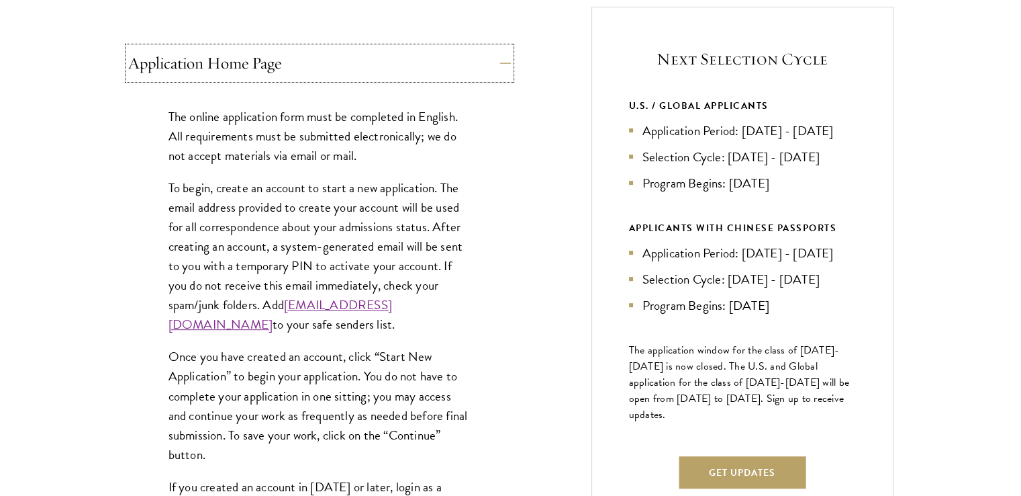
scroll to position [537, 0]
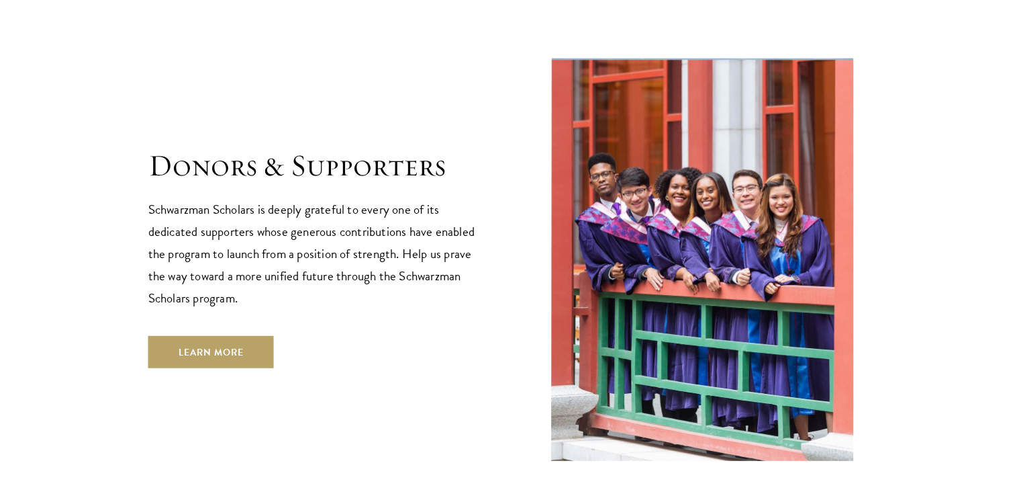
scroll to position [4028, 0]
